Goal: Task Accomplishment & Management: Complete application form

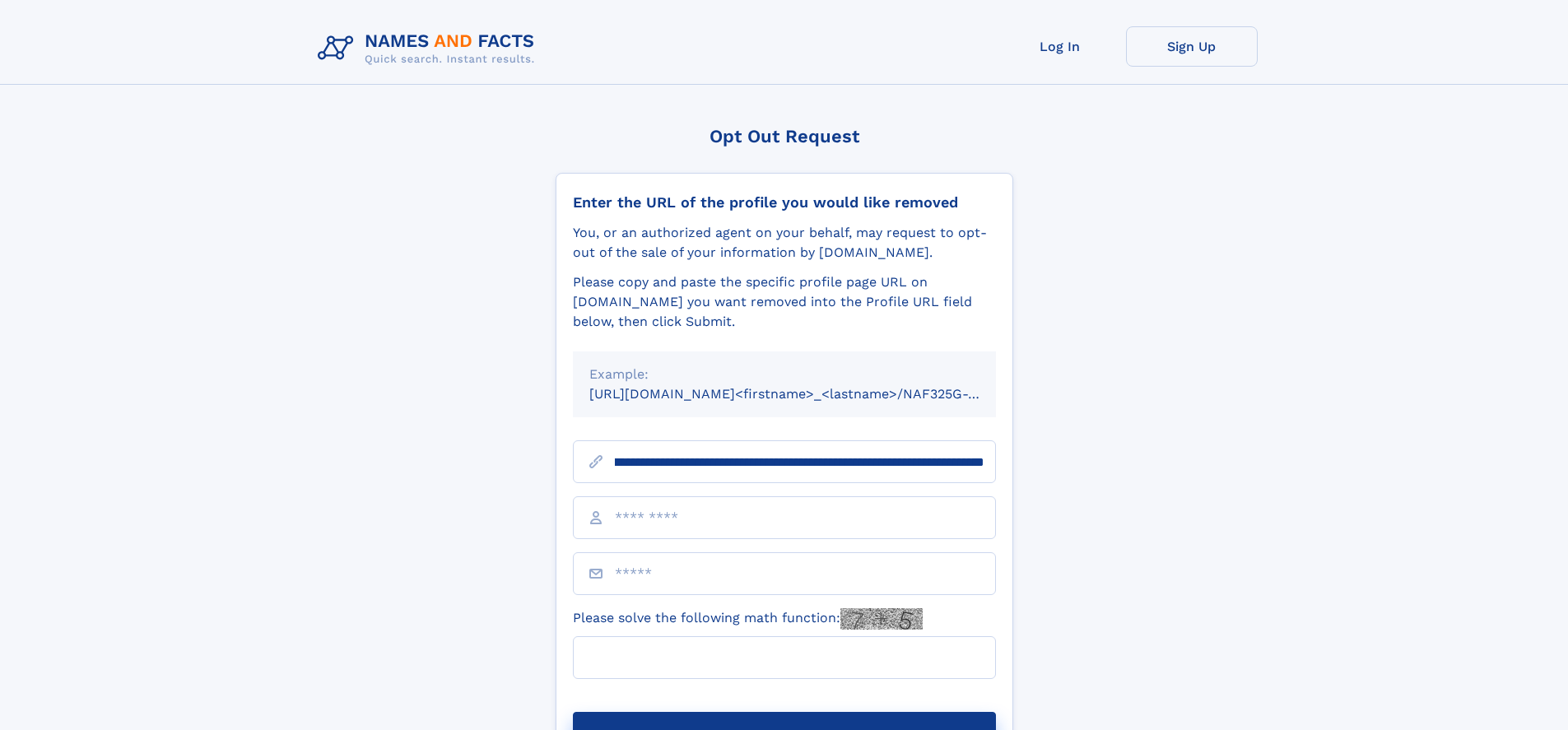
scroll to position [0, 189]
type input "**********"
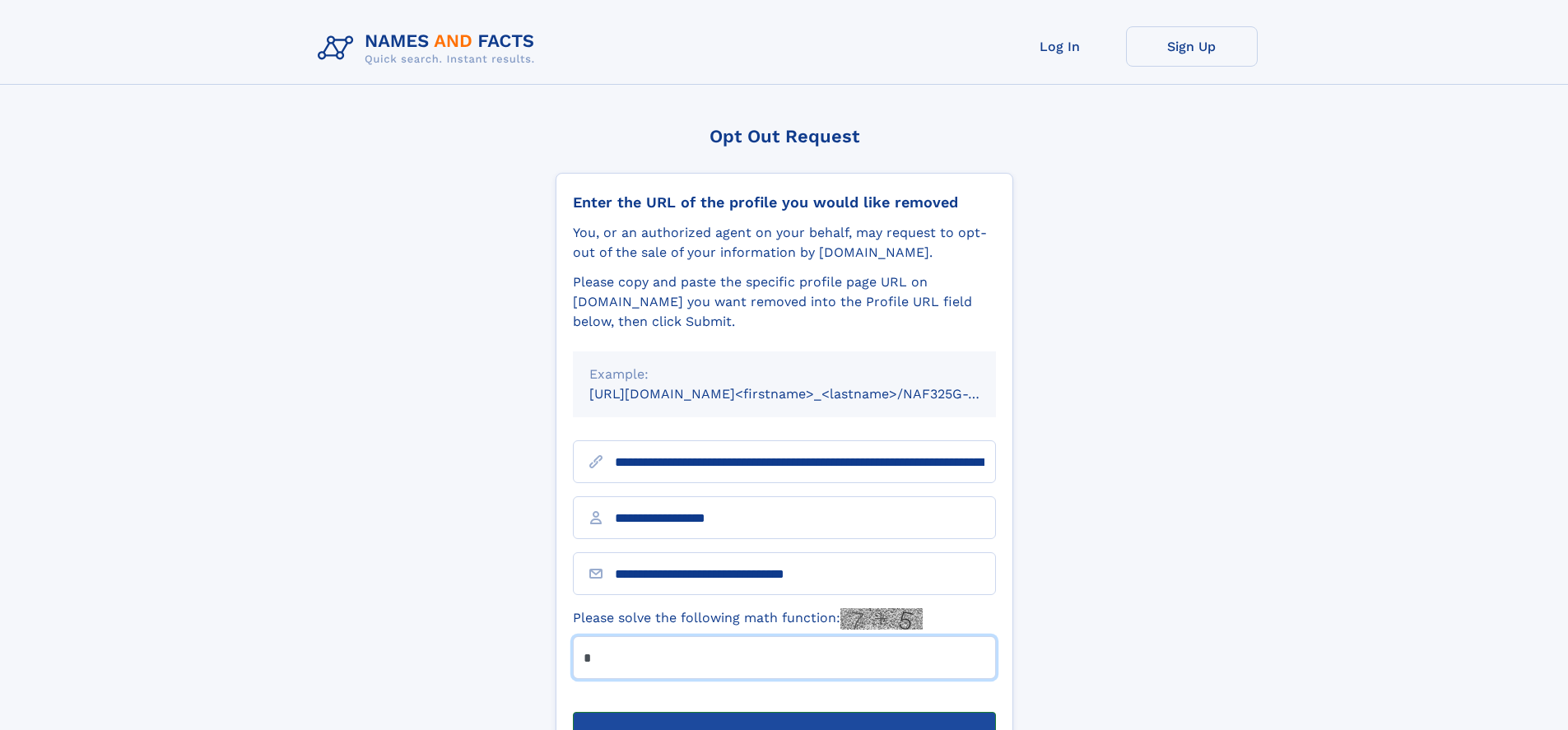
type input "*"
click at [783, 711] on button "Submit Opt Out Request" at bounding box center [784, 737] width 423 height 53
